Goal: Task Accomplishment & Management: Complete application form

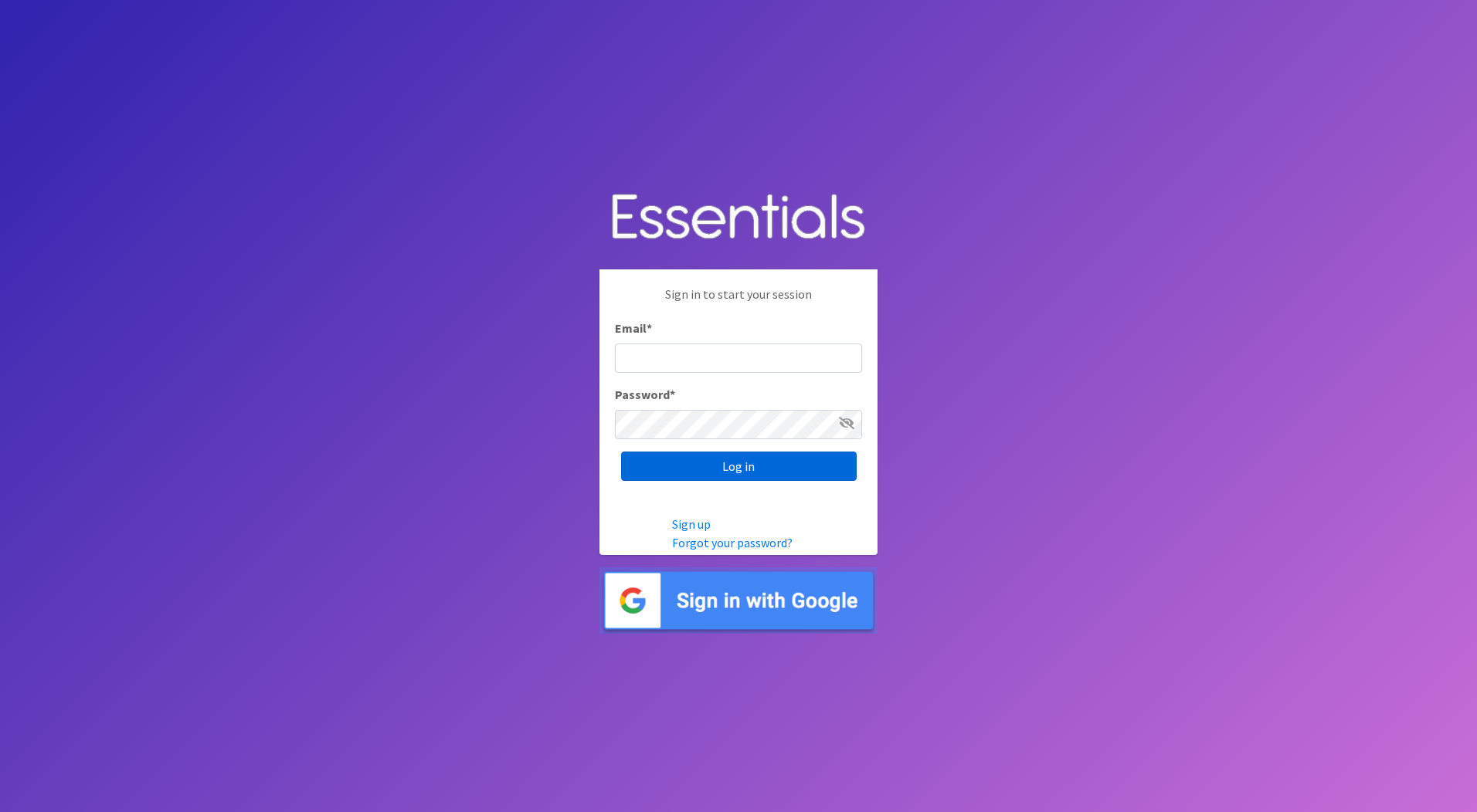
type input "[PERSON_NAME][EMAIL_ADDRESS][PERSON_NAME][DOMAIN_NAME]"
click at [693, 458] on input "Log in" at bounding box center [738, 466] width 236 height 29
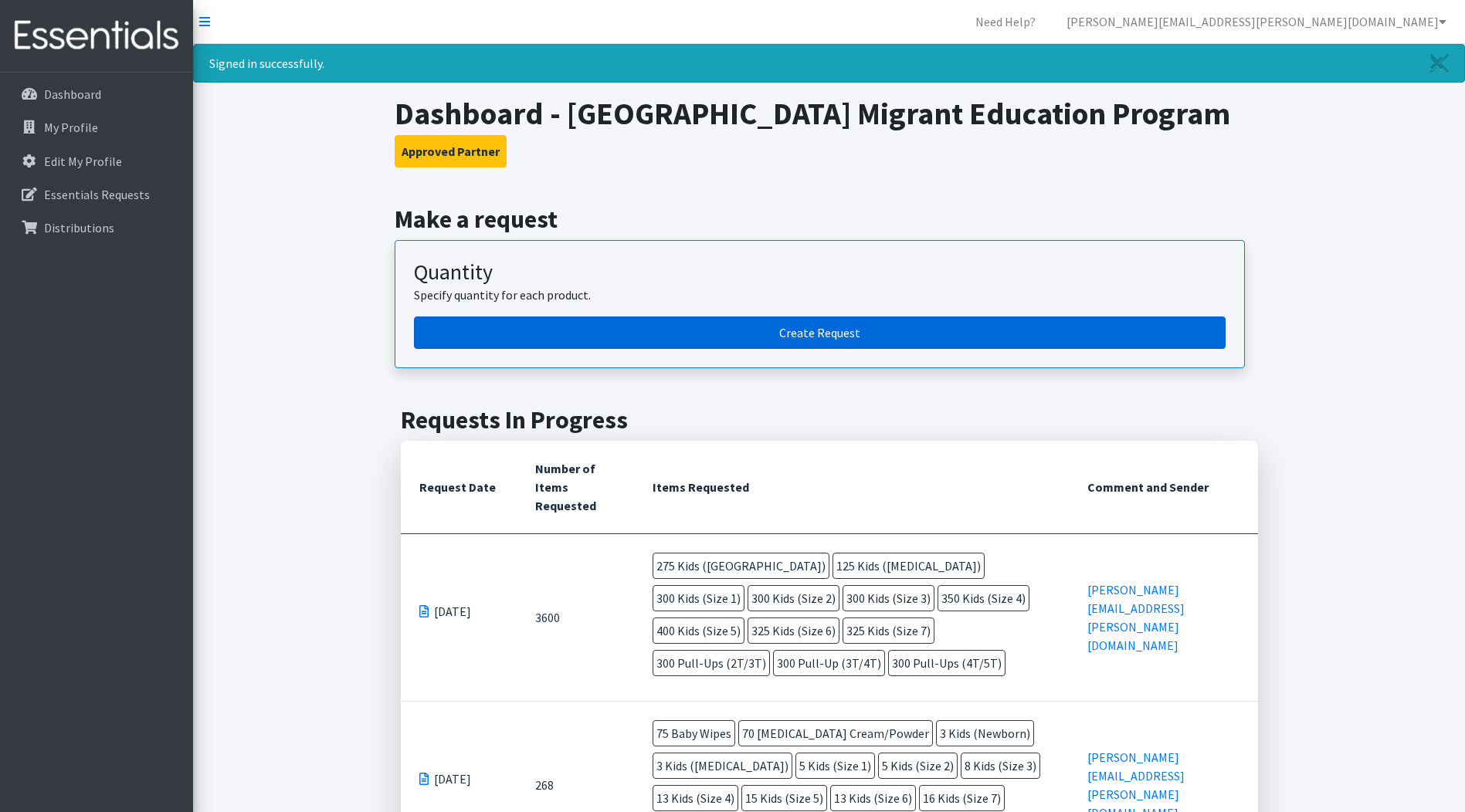
click at [720, 349] on link "Create Request" at bounding box center [819, 333] width 811 height 33
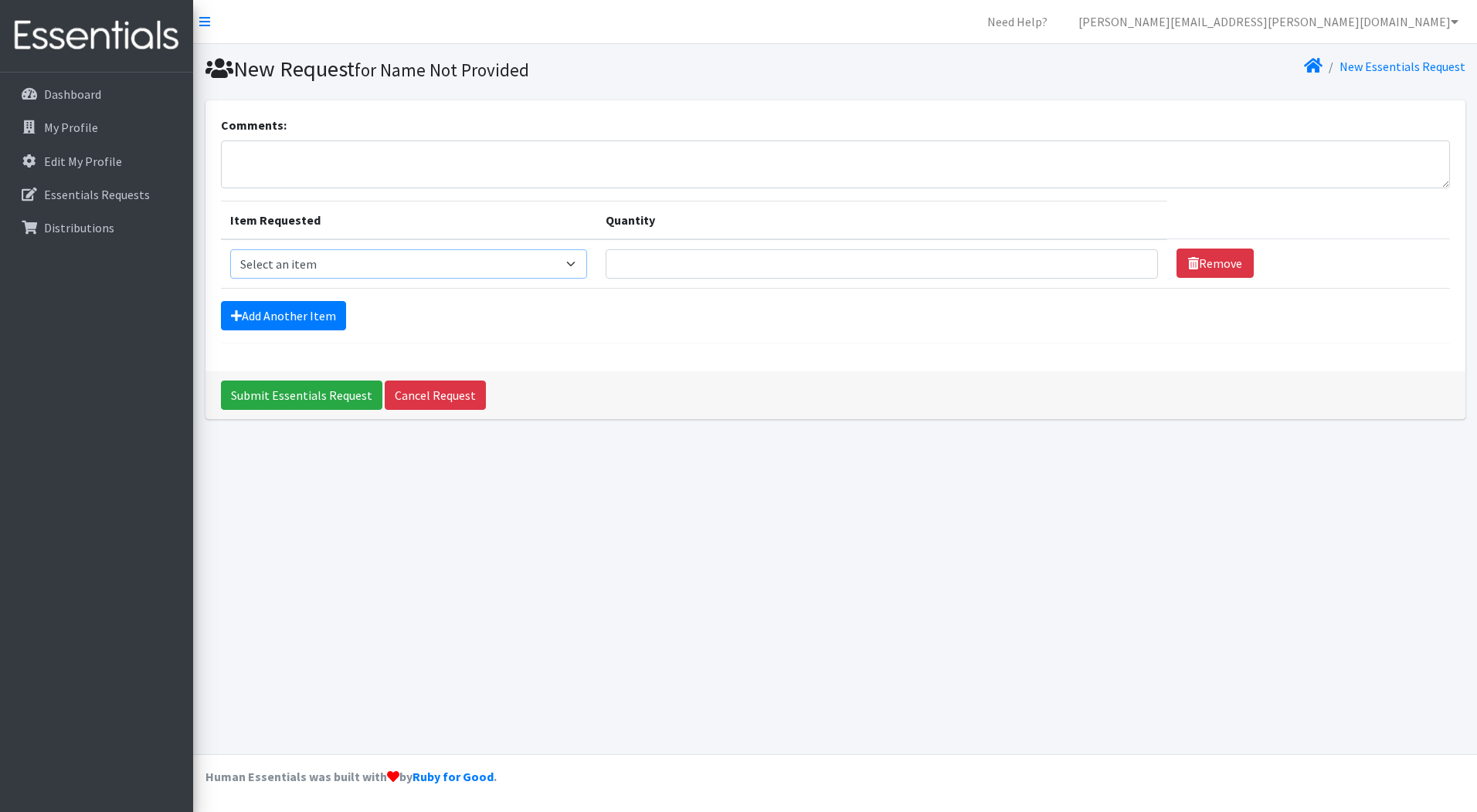
click at [340, 263] on select "Select an item Kids (Newborn) Kids (Preemie) Kids (Size 1) Kids (Size 2) Kids (…" at bounding box center [408, 264] width 357 height 29
select select "750"
click at [230, 249] on select "Select an item Kids (Newborn) Kids (Preemie) Kids (Size 1) Kids (Size 2) Kids (…" at bounding box center [408, 264] width 357 height 29
click at [636, 264] on input "Quantity" at bounding box center [882, 264] width 553 height 29
type input "100"
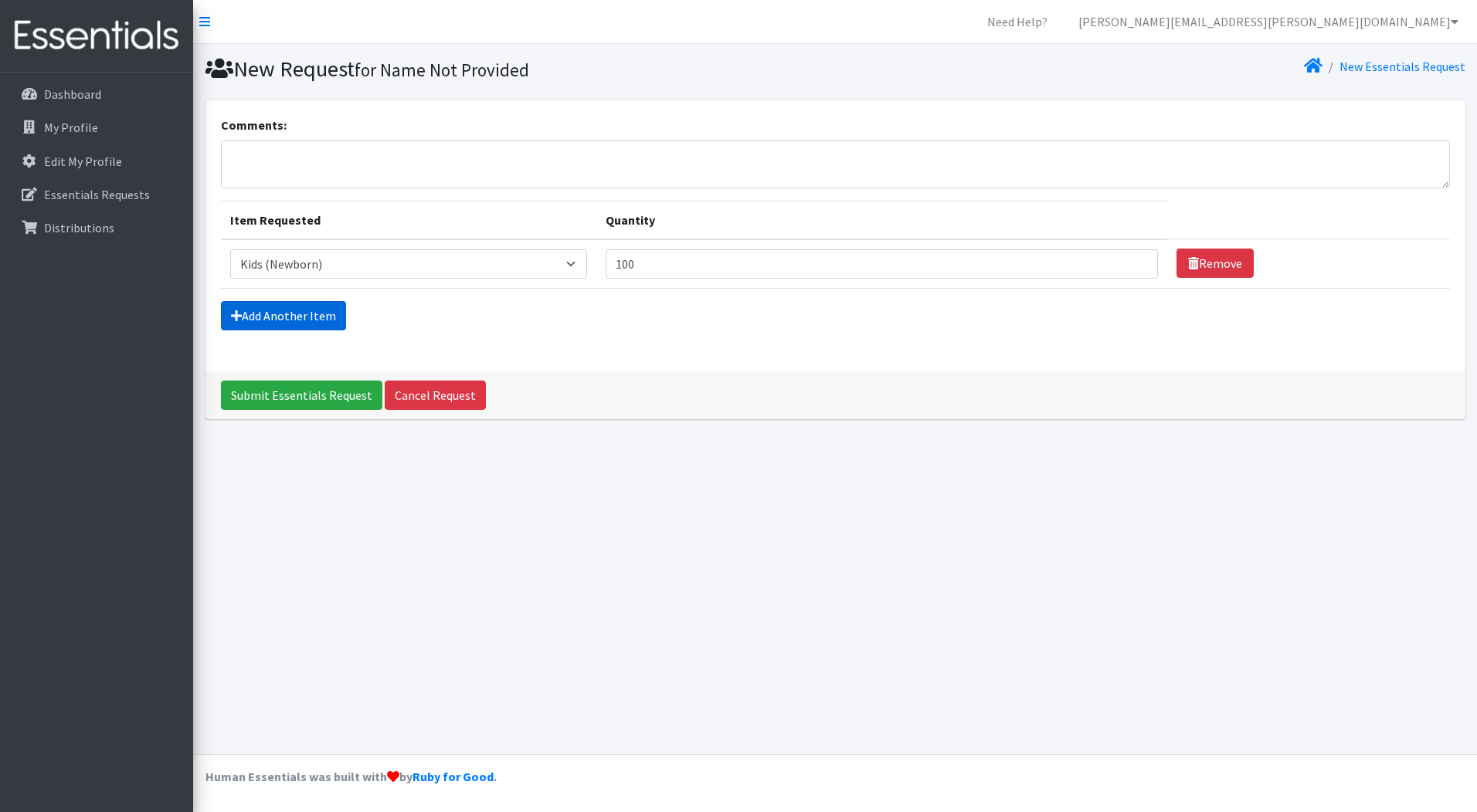
click at [298, 316] on link "Add Another Item" at bounding box center [284, 316] width 126 height 29
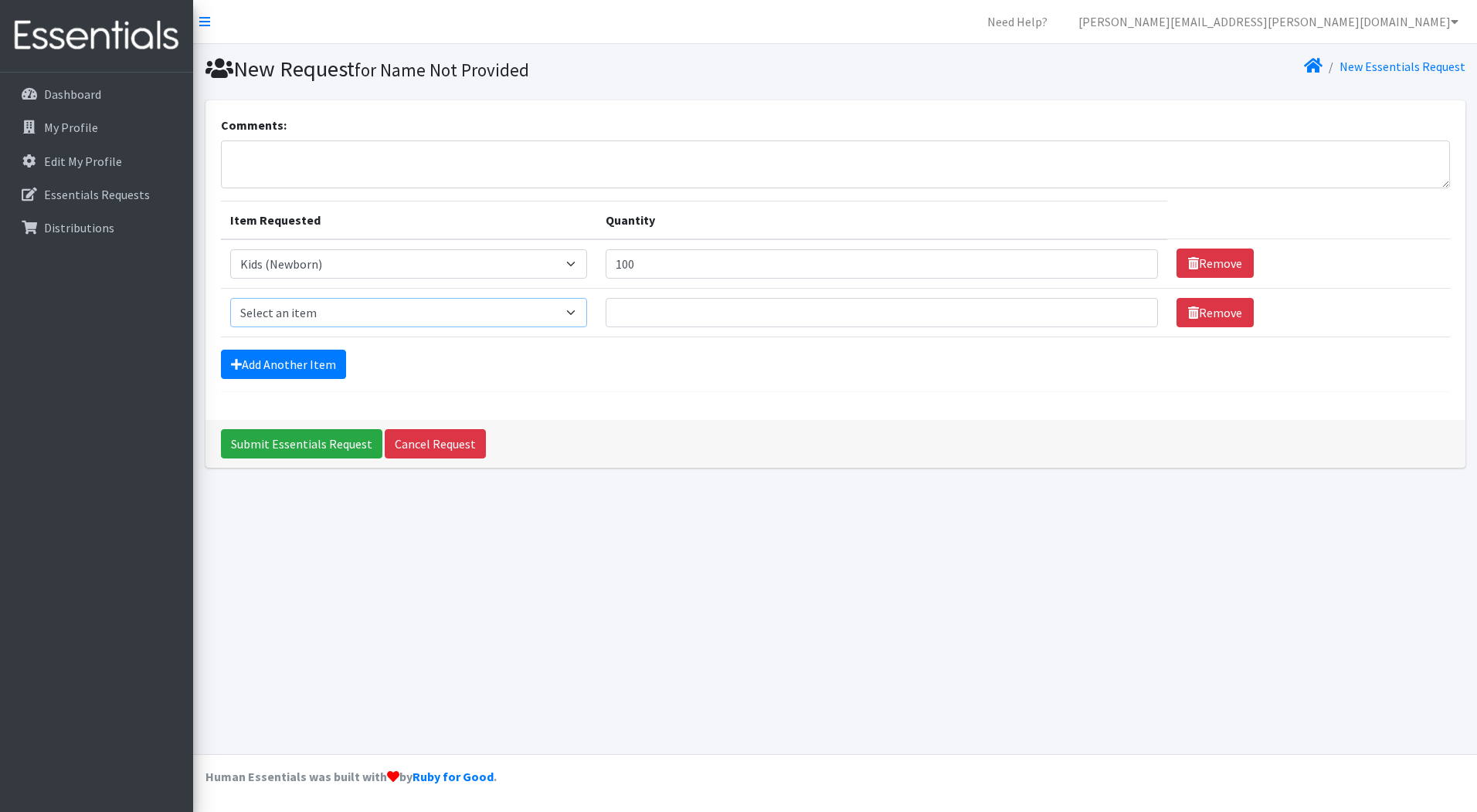
click at [345, 307] on select "Select an item Kids (Newborn) Kids (Preemie) Kids (Size 1) Kids (Size 2) Kids (…" at bounding box center [408, 313] width 357 height 29
select select "751"
click at [230, 298] on select "Select an item Kids (Newborn) Kids (Preemie) Kids (Size 1) Kids (Size 2) Kids (…" at bounding box center [408, 313] width 357 height 29
click at [646, 303] on input "Quantity" at bounding box center [882, 313] width 553 height 29
type input "100"
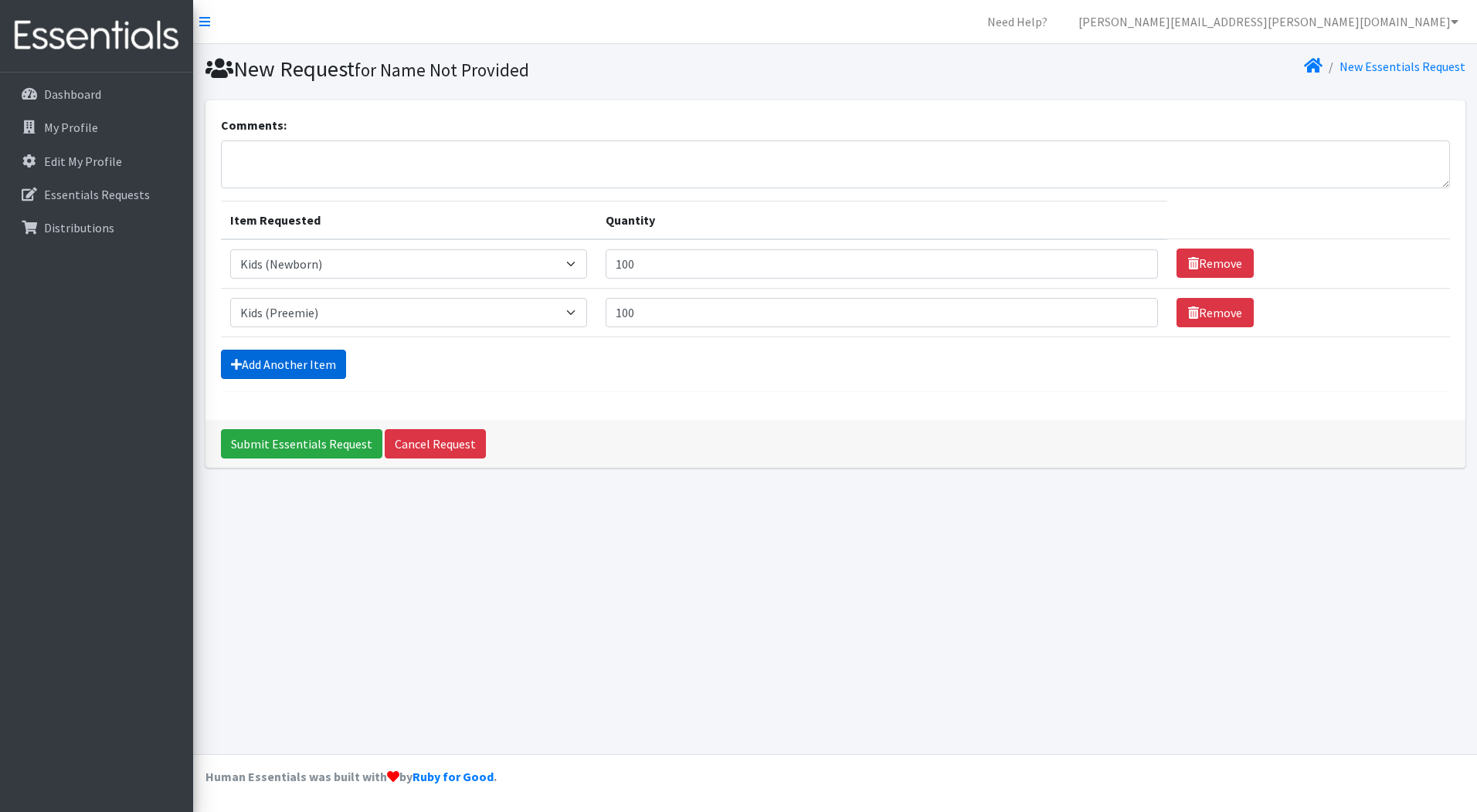
click at [302, 361] on link "Add Another Item" at bounding box center [284, 365] width 126 height 29
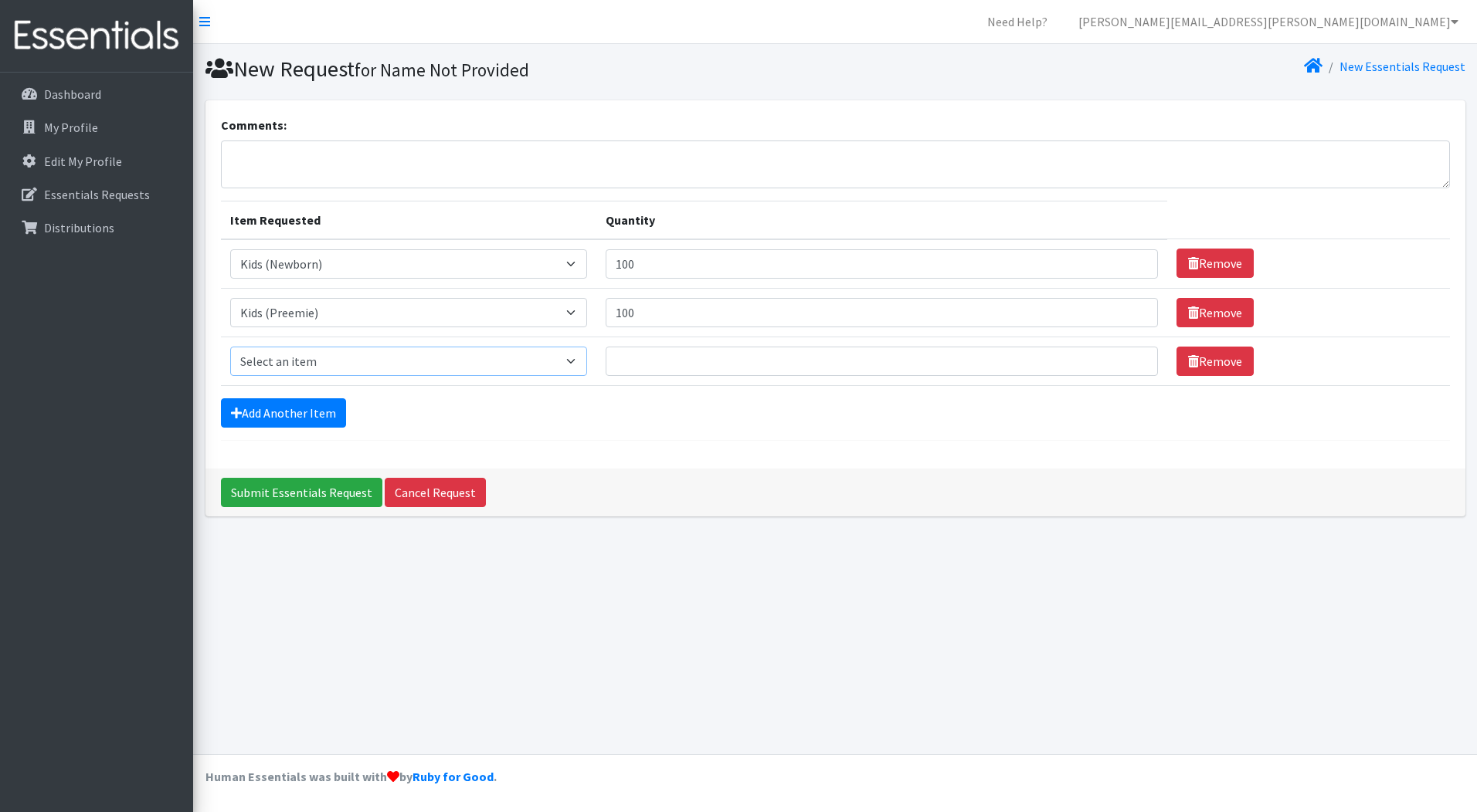
click at [349, 366] on select "Select an item Kids (Newborn) Kids (Preemie) Kids (Size 1) Kids (Size 2) Kids (…" at bounding box center [408, 361] width 357 height 29
select select "752"
click at [230, 346] on select "Select an item Kids (Newborn) Kids (Preemie) Kids (Size 1) Kids (Size 2) Kids (…" at bounding box center [408, 361] width 357 height 29
click at [323, 410] on link "Add Another Item" at bounding box center [284, 413] width 126 height 29
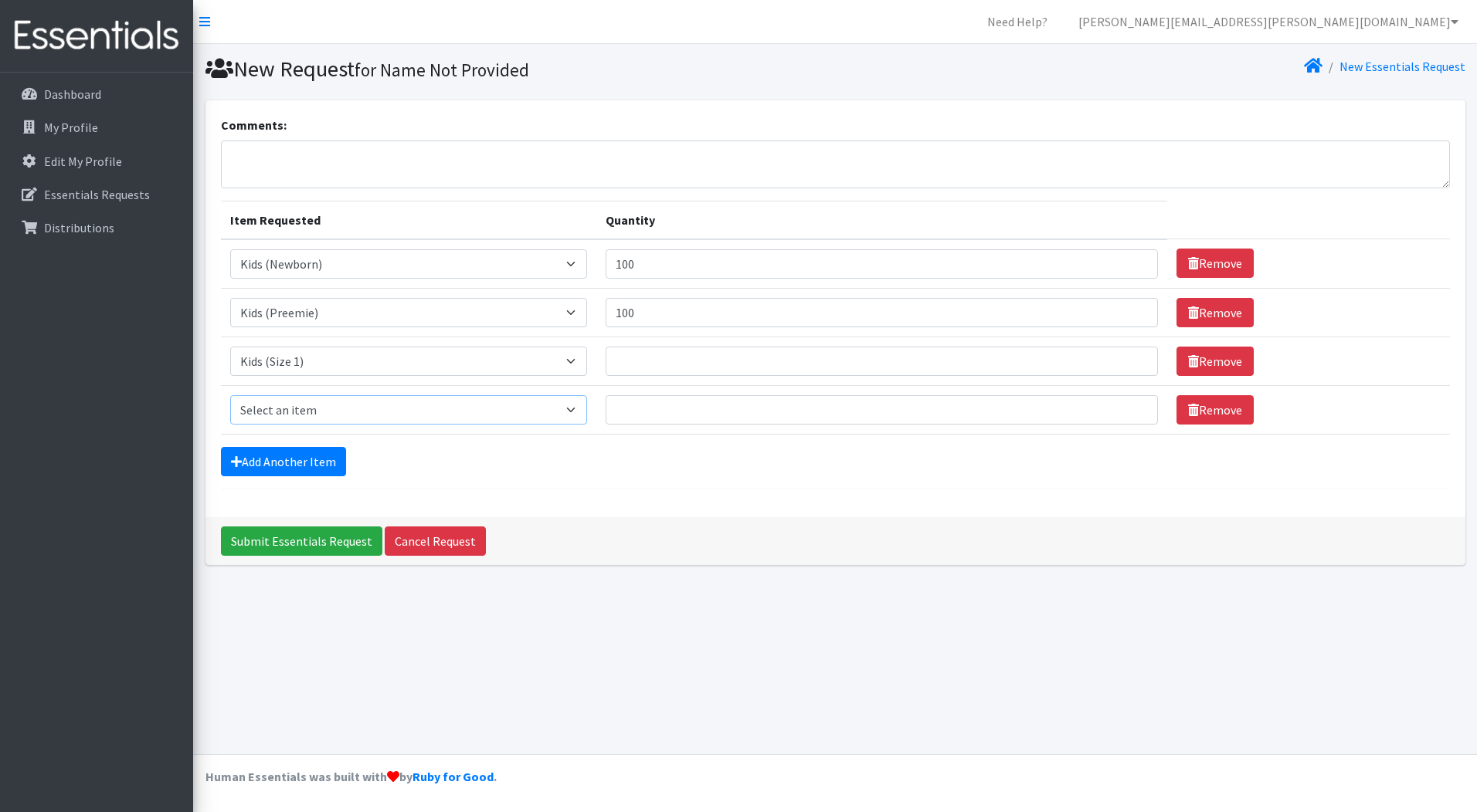
click at [330, 416] on select "Select an item Kids (Newborn) Kids (Preemie) Kids (Size 1) Kids (Size 2) Kids (…" at bounding box center [408, 410] width 357 height 29
select select "753"
click at [230, 396] on select "Select an item Kids (Newborn) Kids (Preemie) Kids (Size 1) Kids (Size 2) Kids (…" at bounding box center [408, 410] width 357 height 29
click at [316, 455] on link "Add Another Item" at bounding box center [284, 462] width 126 height 29
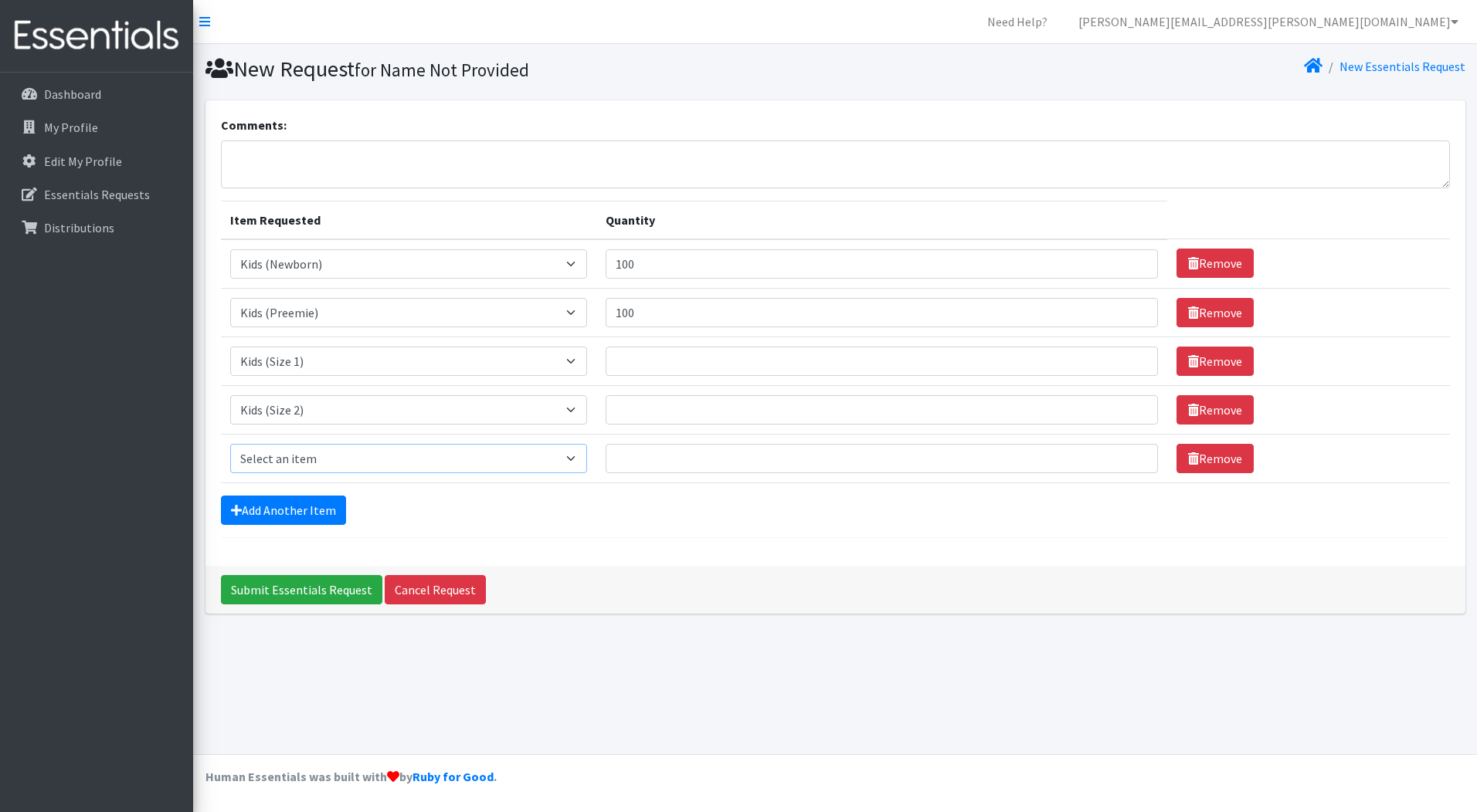
click at [302, 463] on select "Select an item Kids (Newborn) Kids (Preemie) Kids (Size 1) Kids (Size 2) Kids (…" at bounding box center [408, 458] width 357 height 29
select select "732"
click at [230, 444] on select "Select an item Kids (Newborn) Kids (Preemie) Kids (Size 1) Kids (Size 2) Kids (…" at bounding box center [408, 458] width 357 height 29
click at [292, 508] on link "Add Another Item" at bounding box center [284, 510] width 126 height 29
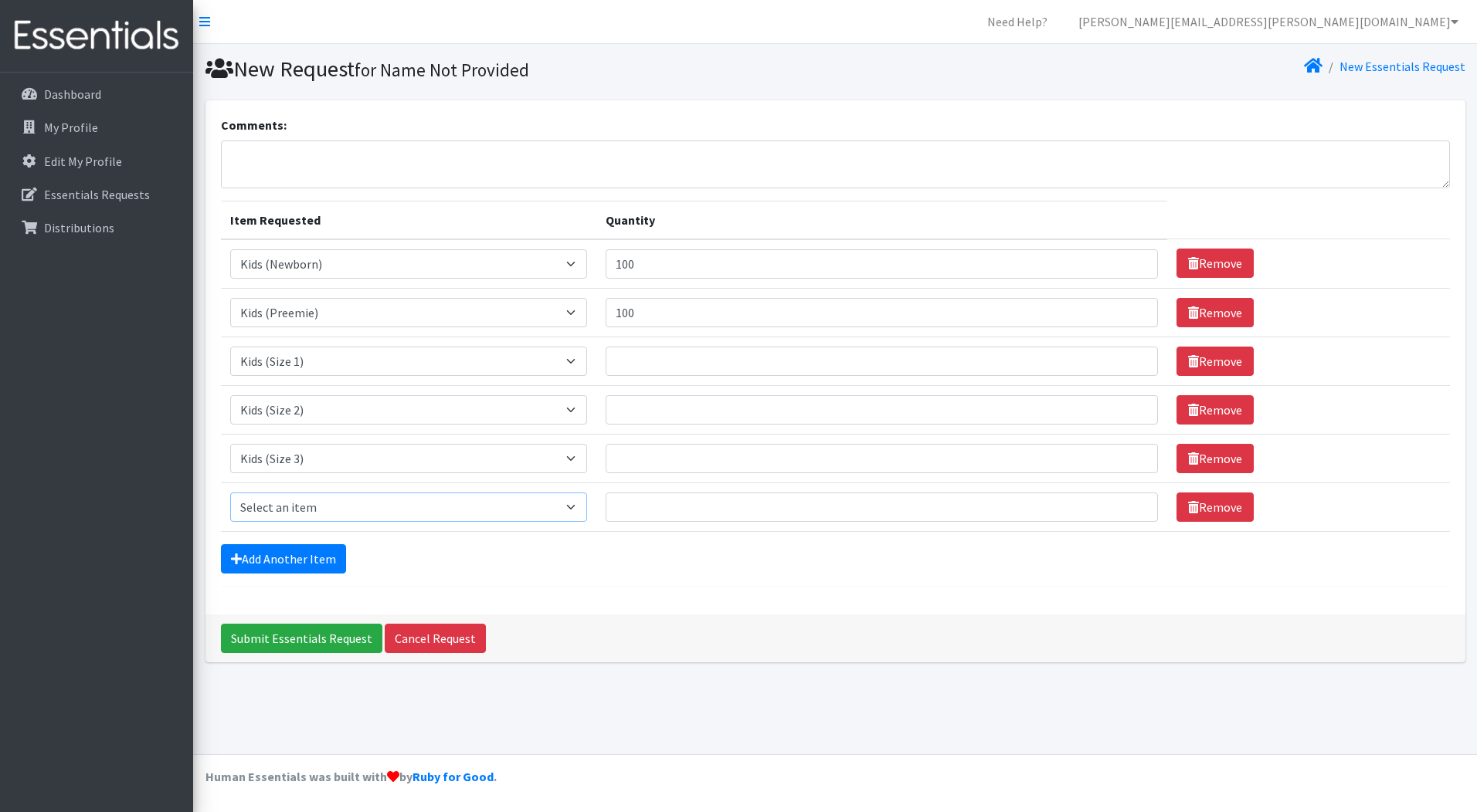
click at [305, 506] on select "Select an item Kids (Newborn) Kids (Preemie) Kids (Size 1) Kids (Size 2) Kids (…" at bounding box center [408, 507] width 357 height 29
select select "739"
click at [230, 493] on select "Select an item Kids (Newborn) Kids (Preemie) Kids (Size 1) Kids (Size 2) Kids (…" at bounding box center [408, 507] width 357 height 29
click at [312, 557] on link "Add Another Item" at bounding box center [284, 559] width 126 height 29
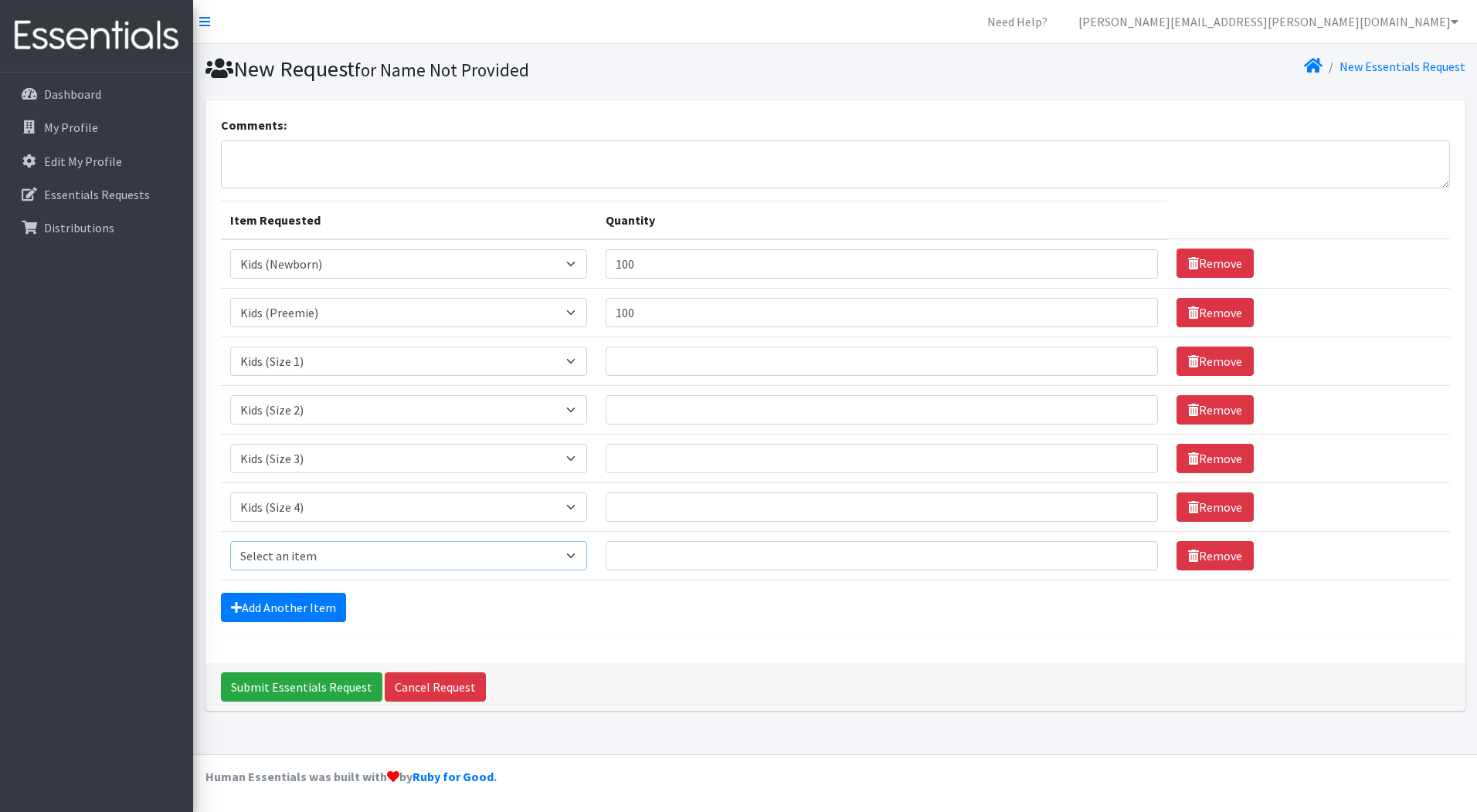
click at [310, 556] on select "Select an item Kids (Newborn) Kids (Preemie) Kids (Size 1) Kids (Size 2) Kids (…" at bounding box center [408, 556] width 357 height 29
select select "740"
click at [230, 541] on select "Select an item Kids (Newborn) Kids (Preemie) Kids (Size 1) Kids (Size 2) Kids (…" at bounding box center [408, 556] width 357 height 29
click at [315, 606] on link "Add Another Item" at bounding box center [284, 607] width 126 height 29
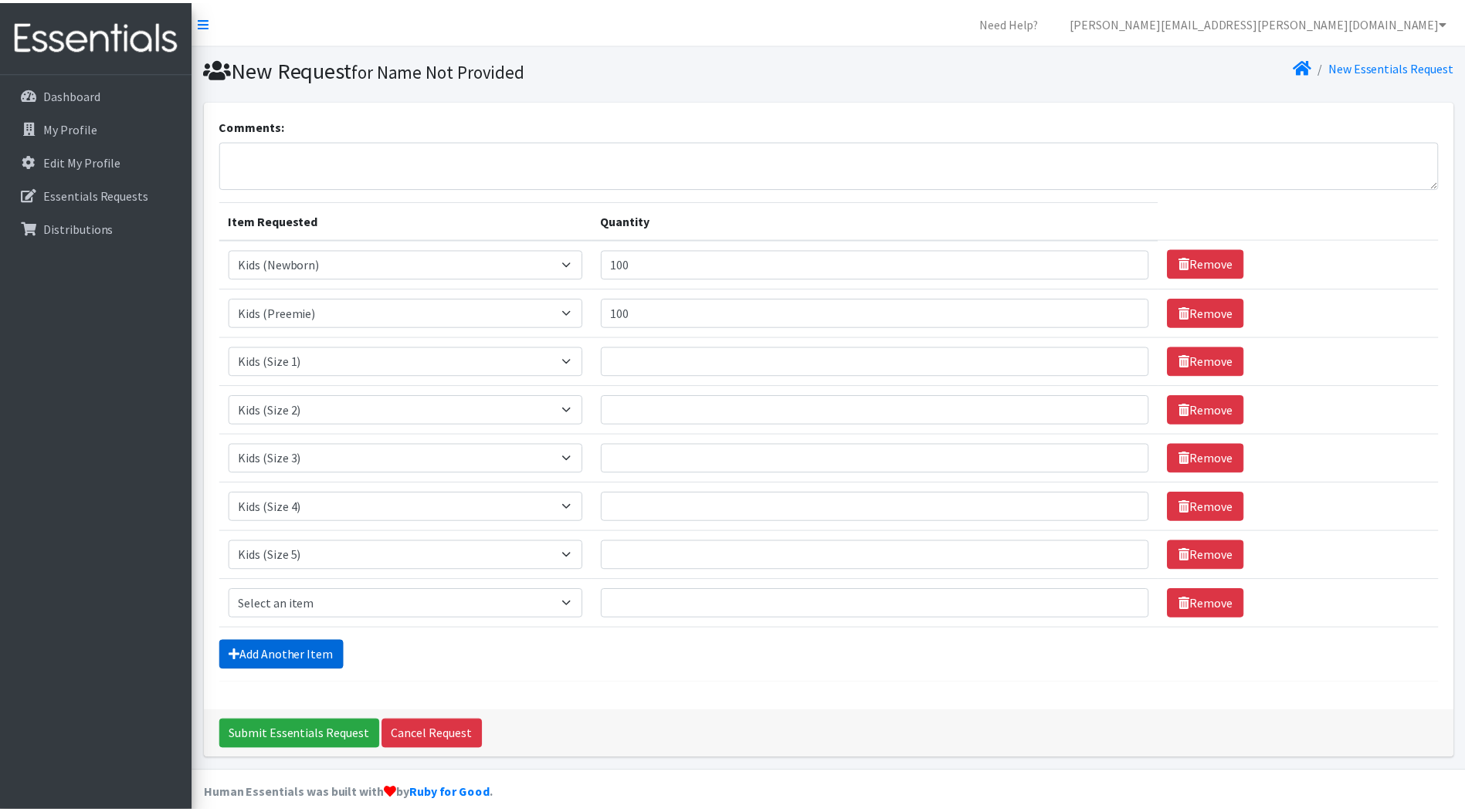
scroll to position [18, 0]
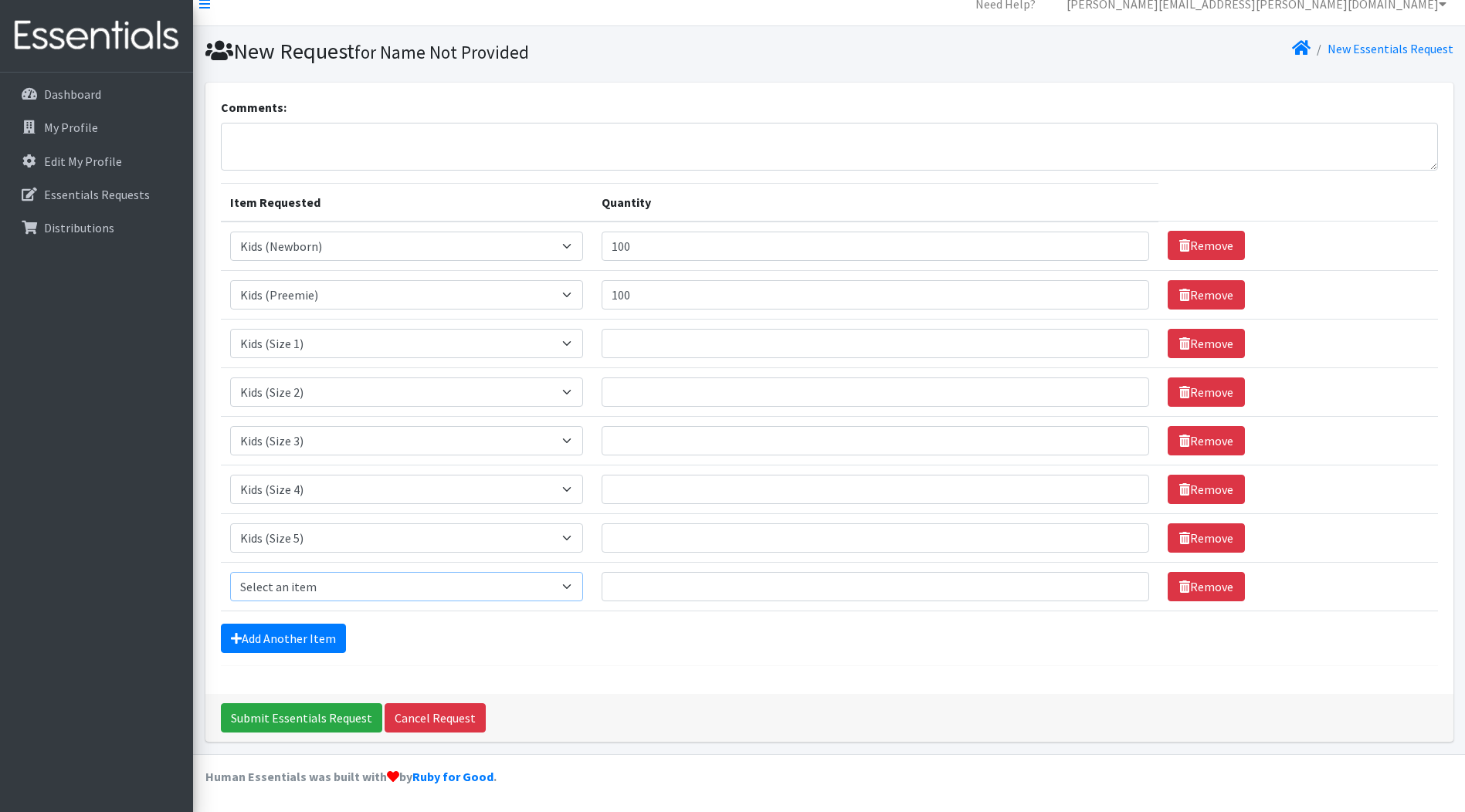
click at [324, 579] on select "Select an item Kids (Newborn) Kids (Preemie) Kids (Size 1) Kids (Size 2) Kids (…" at bounding box center [406, 586] width 354 height 29
select select "742"
click at [230, 572] on select "Select an item Kids (Newborn) Kids (Preemie) Kids (Size 1) Kids (Size 2) Kids (…" at bounding box center [406, 586] width 354 height 29
drag, startPoint x: 638, startPoint y: 670, endPoint x: 669, endPoint y: 602, distance: 74.7
click at [639, 669] on div "Comments: Item Requested Quantity Item Requested Select an item Kids (Newborn) …" at bounding box center [829, 388] width 1248 height 612
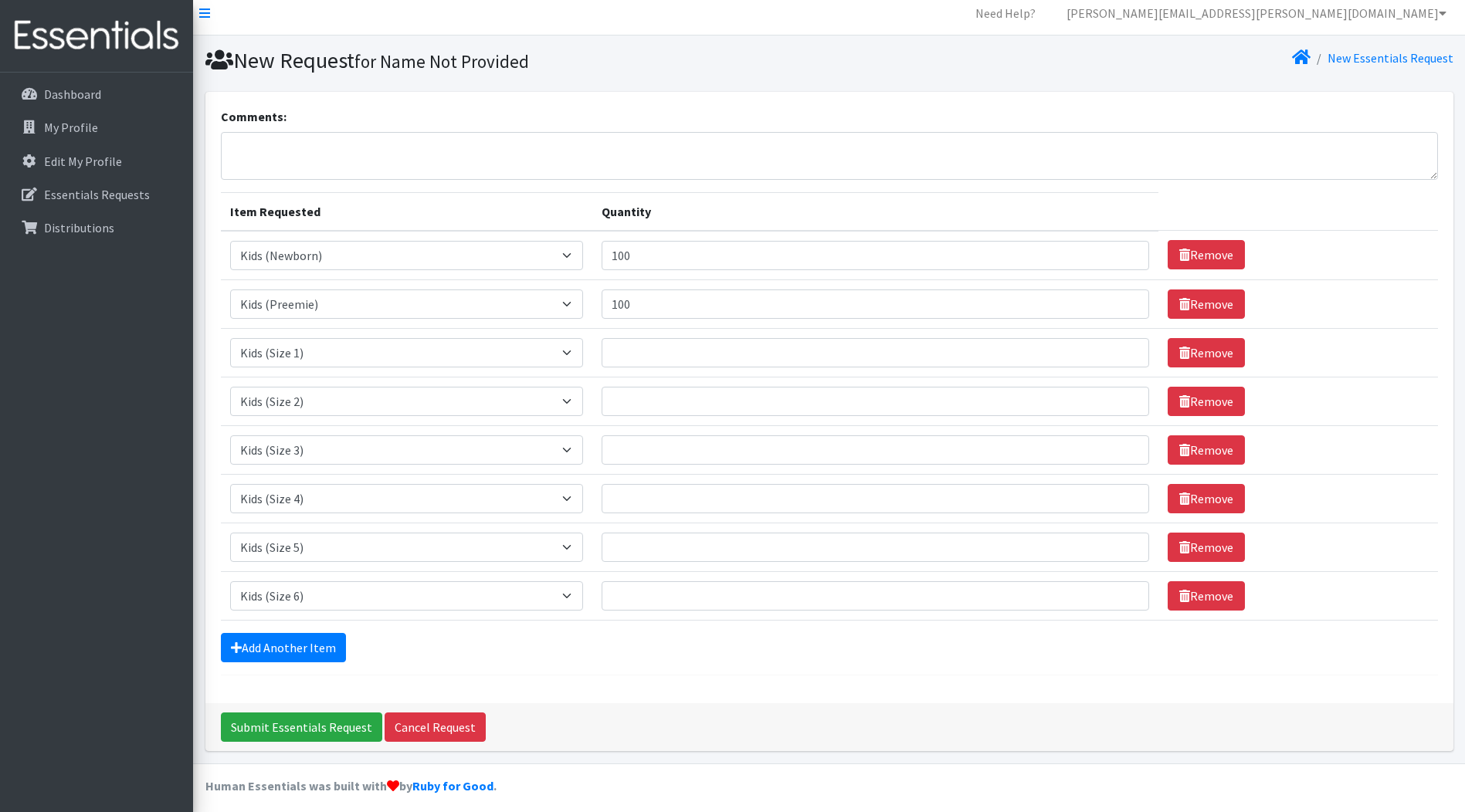
scroll to position [0, 0]
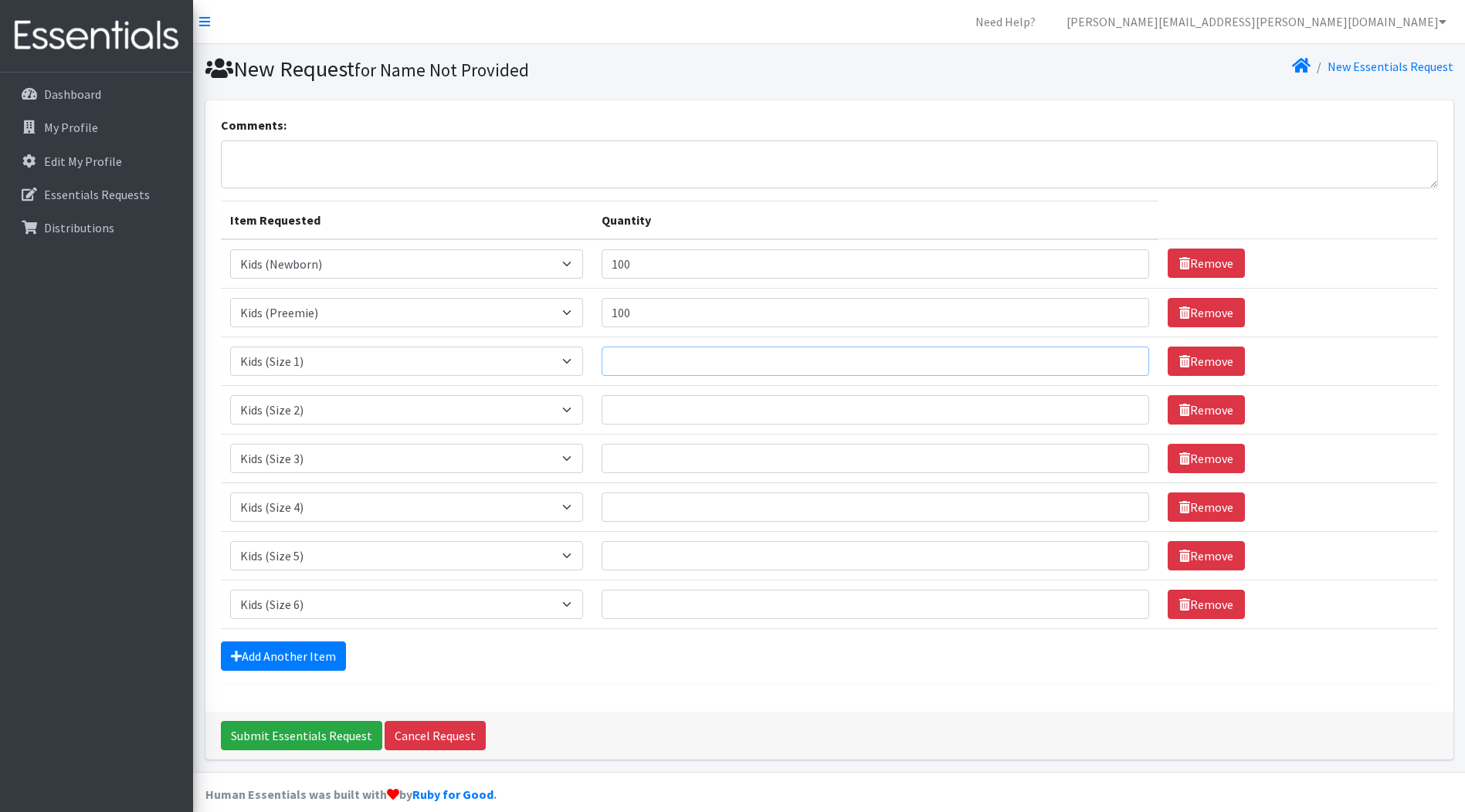
click at [668, 358] on input "Quantity" at bounding box center [875, 361] width 547 height 29
type input "125"
click at [623, 409] on input "Quantity" at bounding box center [875, 410] width 547 height 29
type input "125"
click at [632, 463] on input "Quantity" at bounding box center [875, 458] width 547 height 29
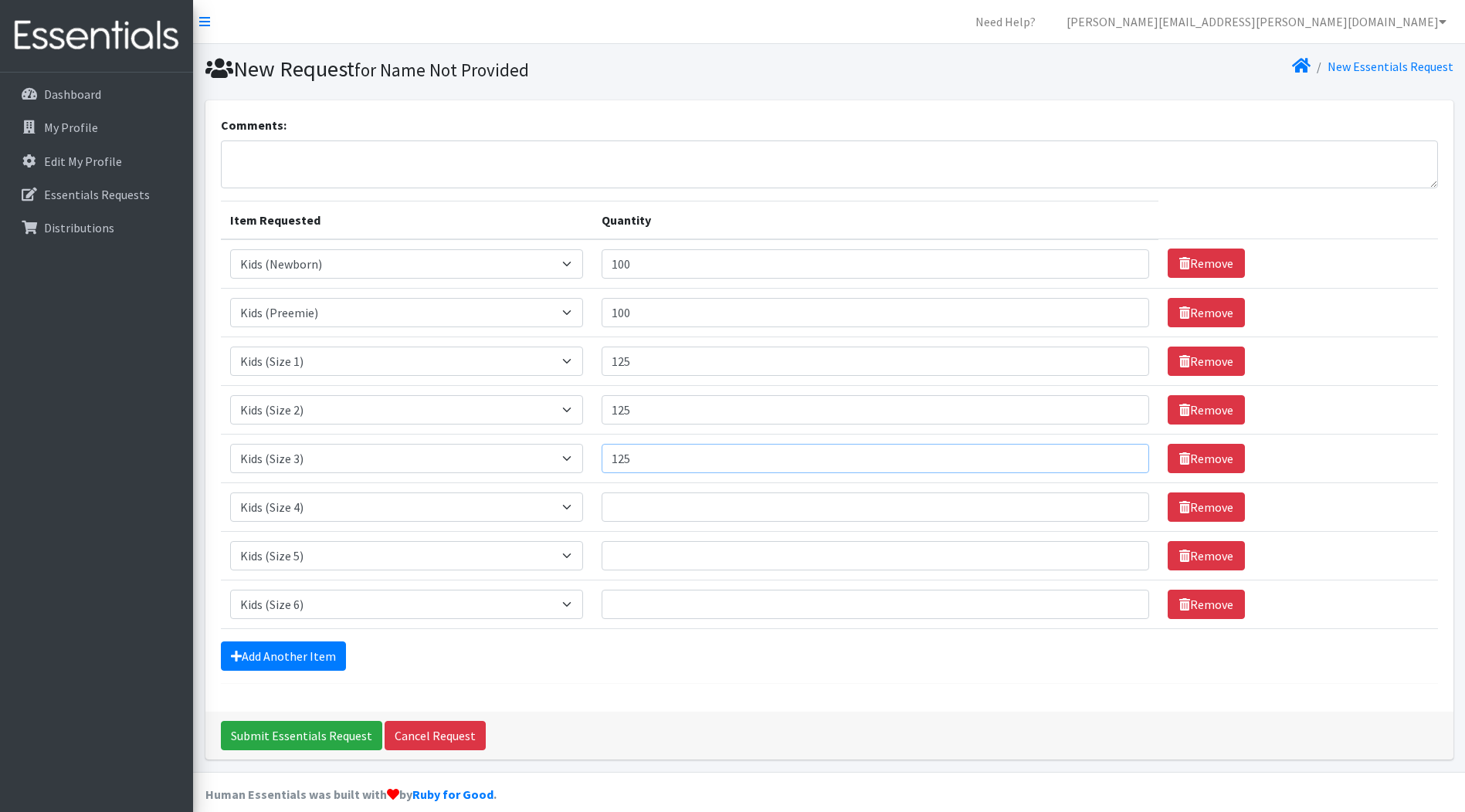
type input "125"
click at [637, 509] on input "Quantity" at bounding box center [875, 507] width 547 height 29
type input "250"
click at [631, 556] on input "Quantity" at bounding box center [875, 556] width 547 height 29
type input "250"
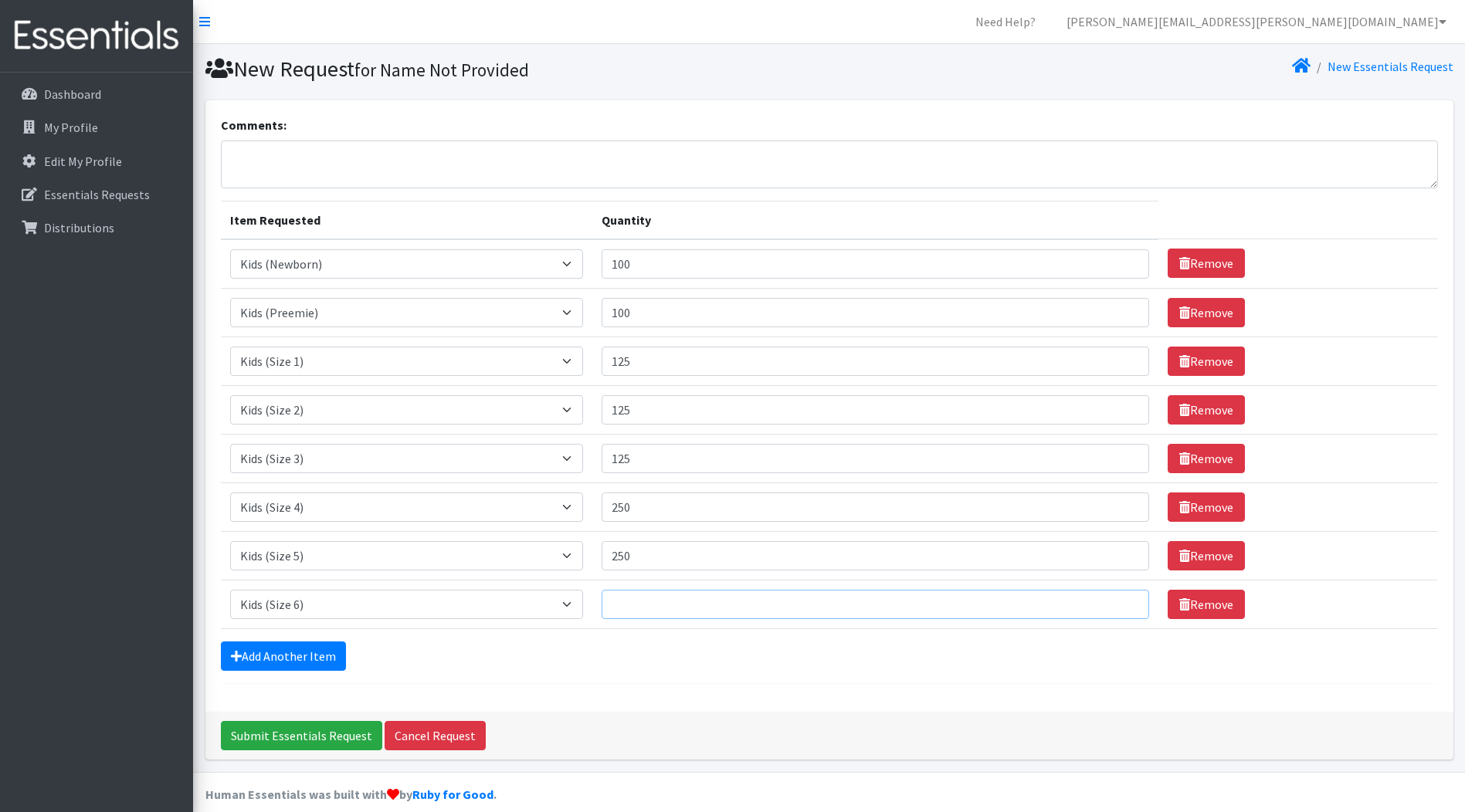
click at [637, 603] on input "Quantity" at bounding box center [875, 605] width 547 height 29
type input "200"
click at [692, 687] on div "Comments: Item Requested Quantity Item Requested Select an item Kids (Newborn) …" at bounding box center [829, 406] width 1248 height 612
click at [713, 670] on div "Add Another Item" at bounding box center [829, 657] width 1217 height 29
click at [672, 456] on input "125" at bounding box center [875, 458] width 547 height 29
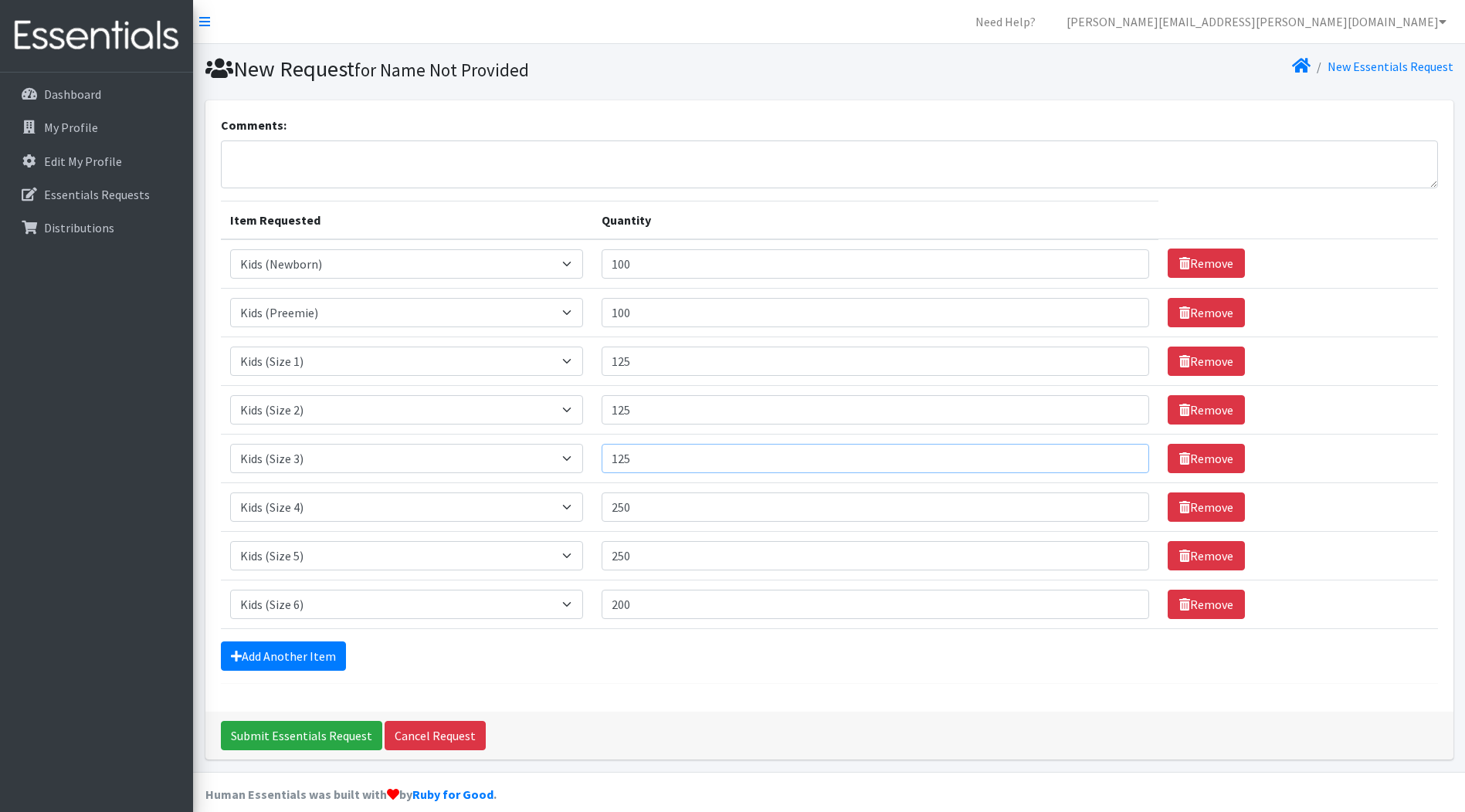
drag, startPoint x: 663, startPoint y: 458, endPoint x: 606, endPoint y: 453, distance: 57.2
click at [606, 453] on input "125" at bounding box center [875, 458] width 547 height 29
type input "275"
click at [746, 614] on input "200" at bounding box center [875, 605] width 547 height 29
click at [291, 737] on input "Submit Essentials Request" at bounding box center [301, 736] width 161 height 29
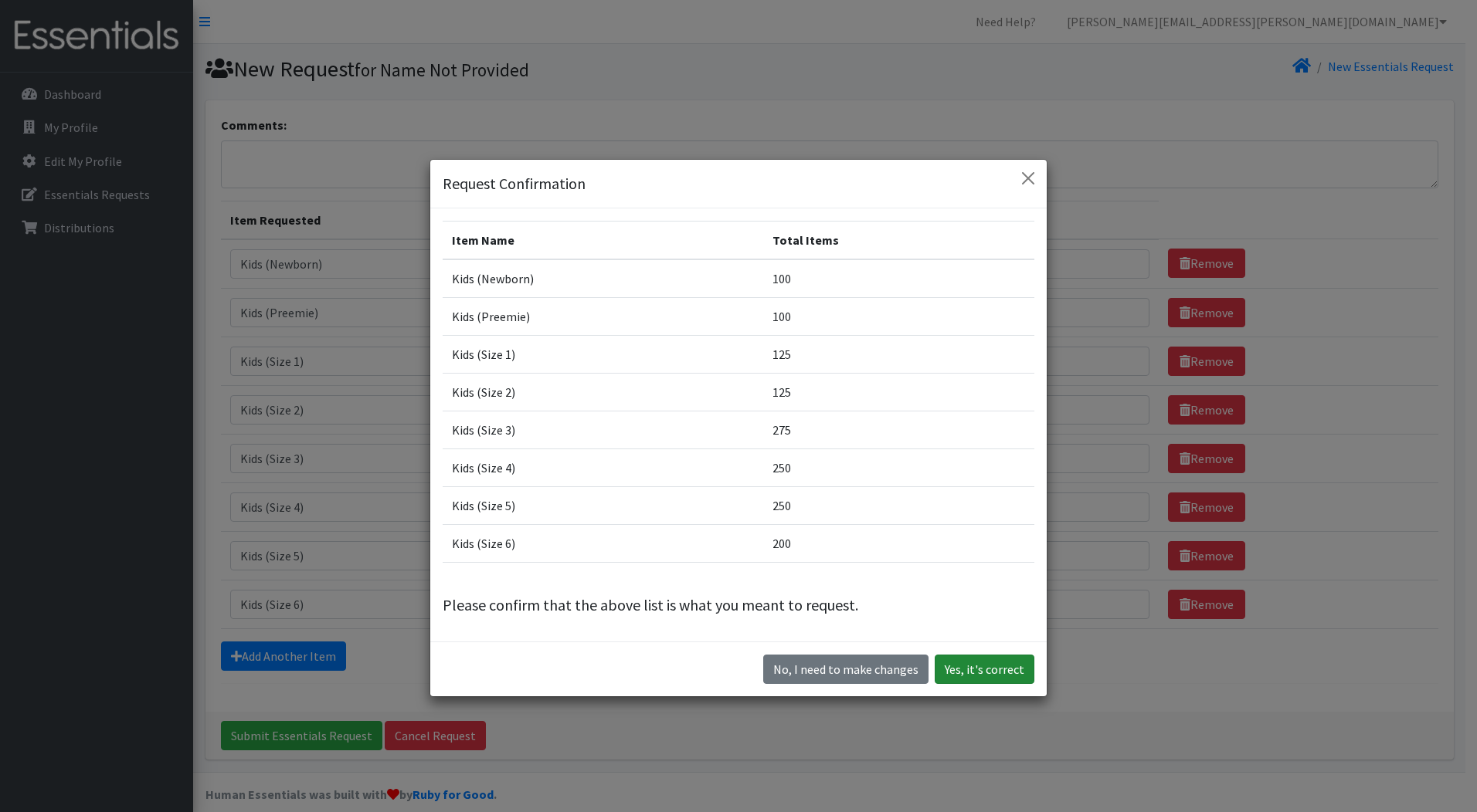
click at [969, 668] on button "Yes, it's correct" at bounding box center [984, 669] width 100 height 29
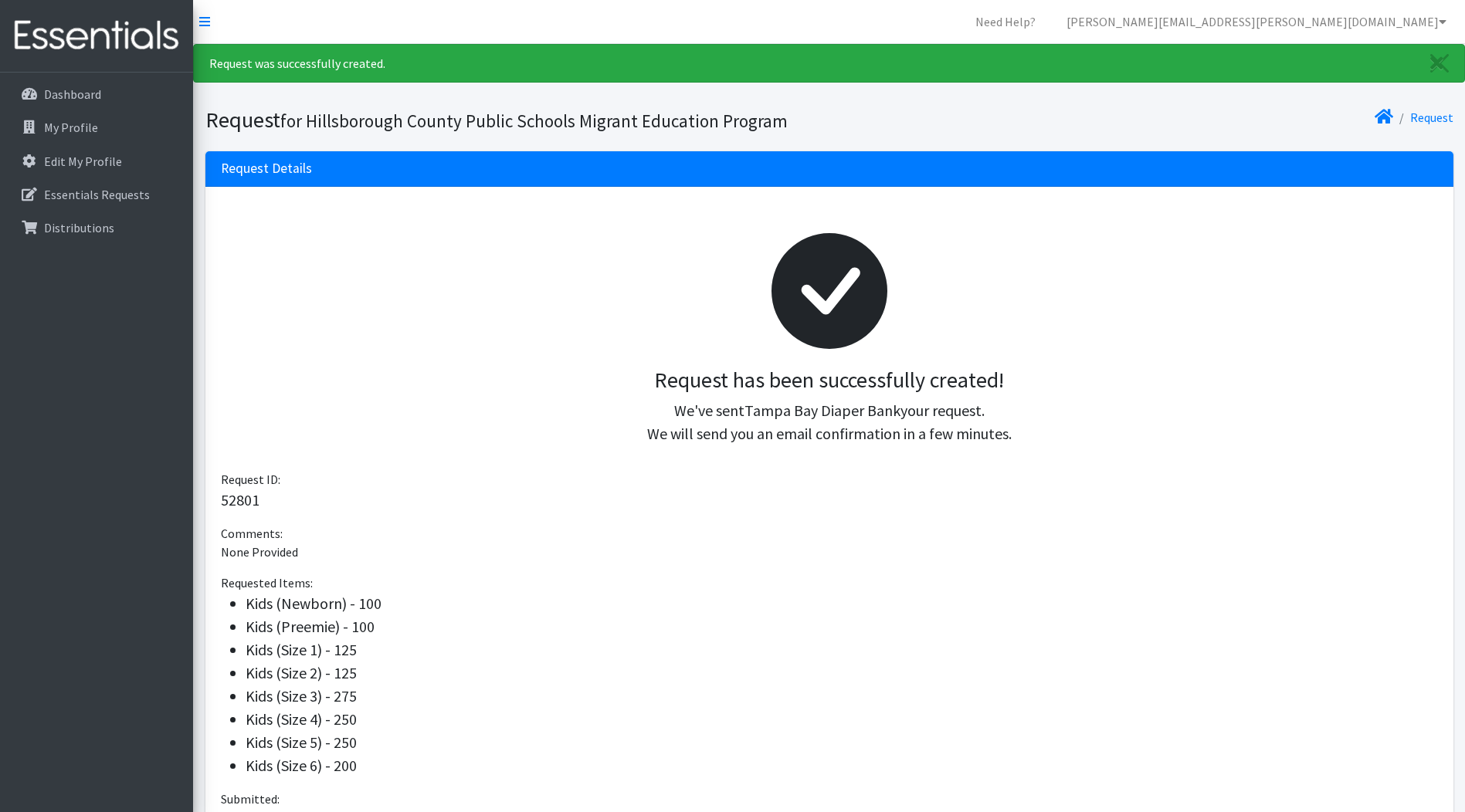
drag, startPoint x: 464, startPoint y: 503, endPoint x: 621, endPoint y: 112, distance: 421.3
click at [465, 503] on p "52801" at bounding box center [829, 500] width 1217 height 23
click at [540, 546] on p "None Provided" at bounding box center [829, 552] width 1217 height 18
